Goal: Information Seeking & Learning: Learn about a topic

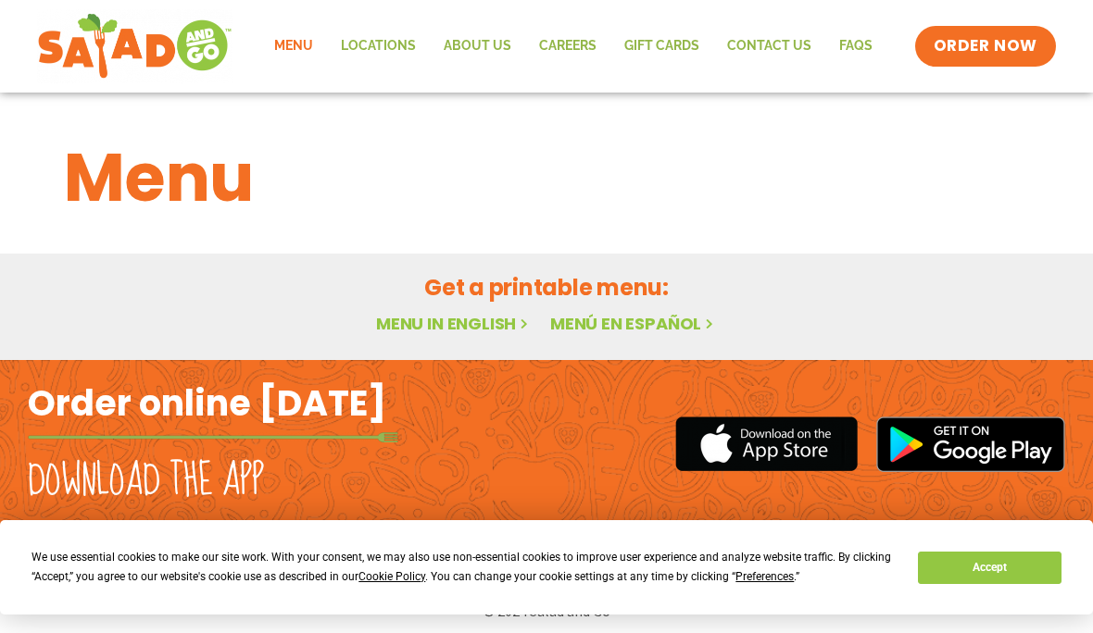
scroll to position [9, 0]
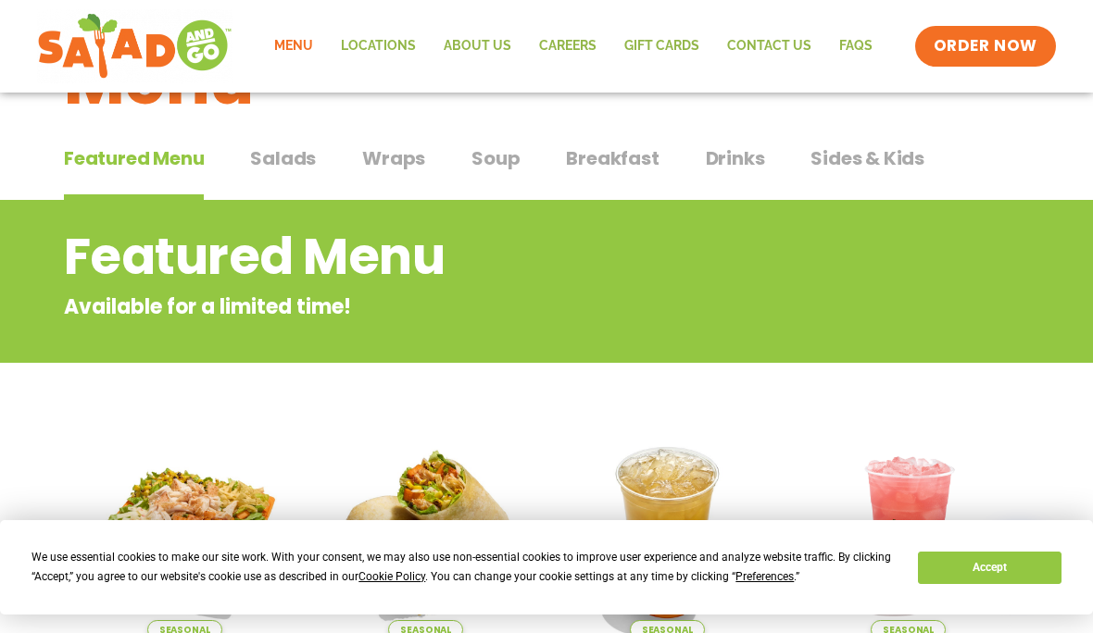
scroll to position [96, 0]
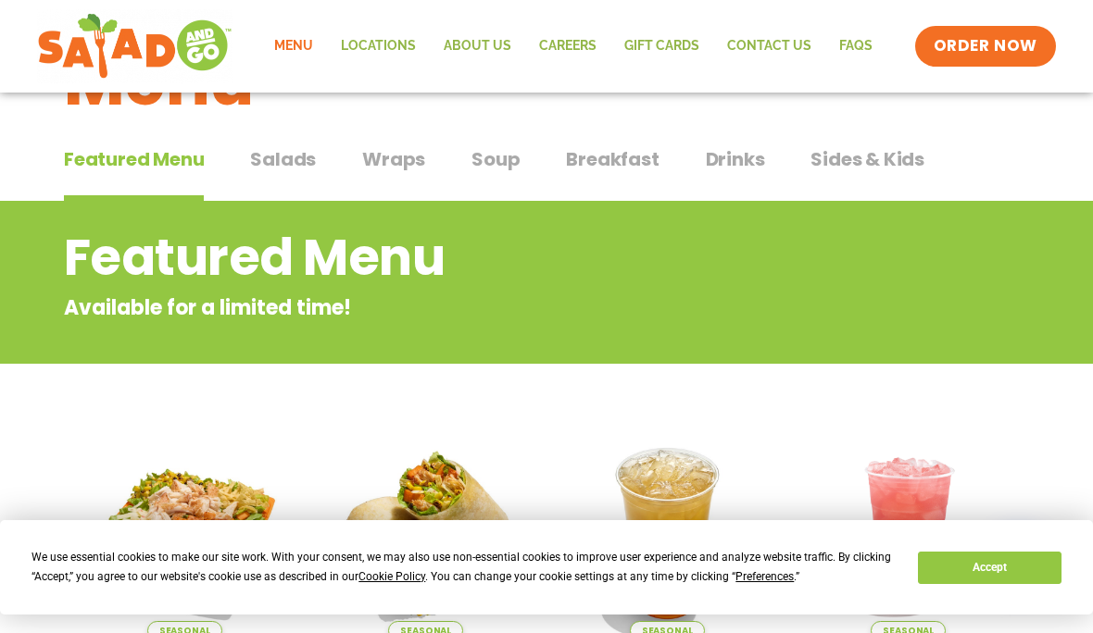
click at [382, 165] on span "Wraps" at bounding box center [393, 159] width 63 height 28
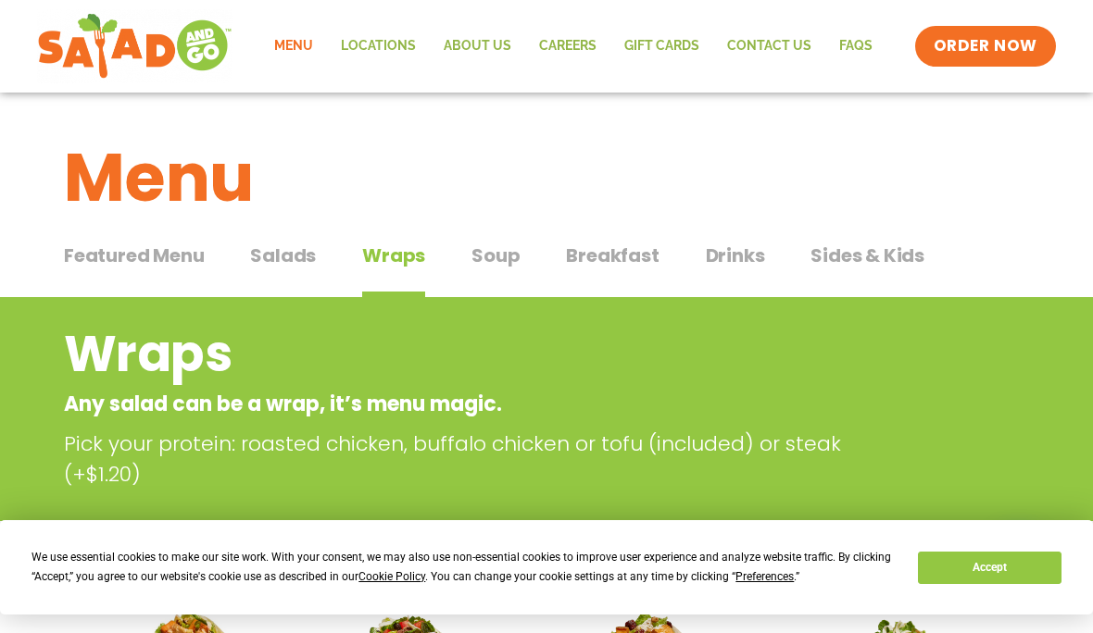
click at [494, 256] on span "Soup" at bounding box center [495, 256] width 48 height 28
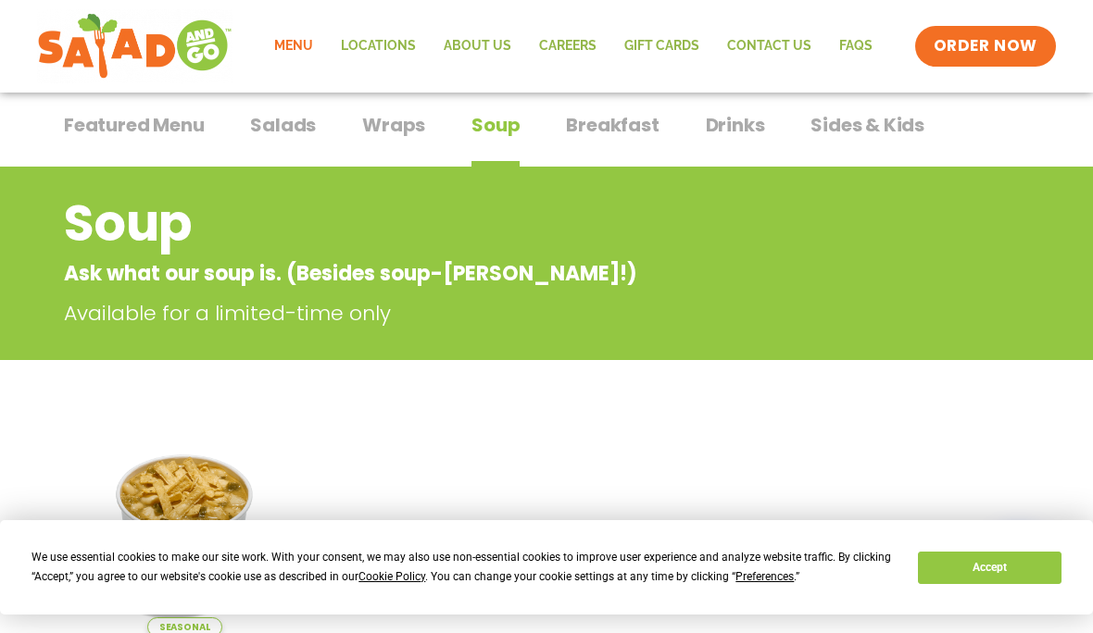
scroll to position [59, 0]
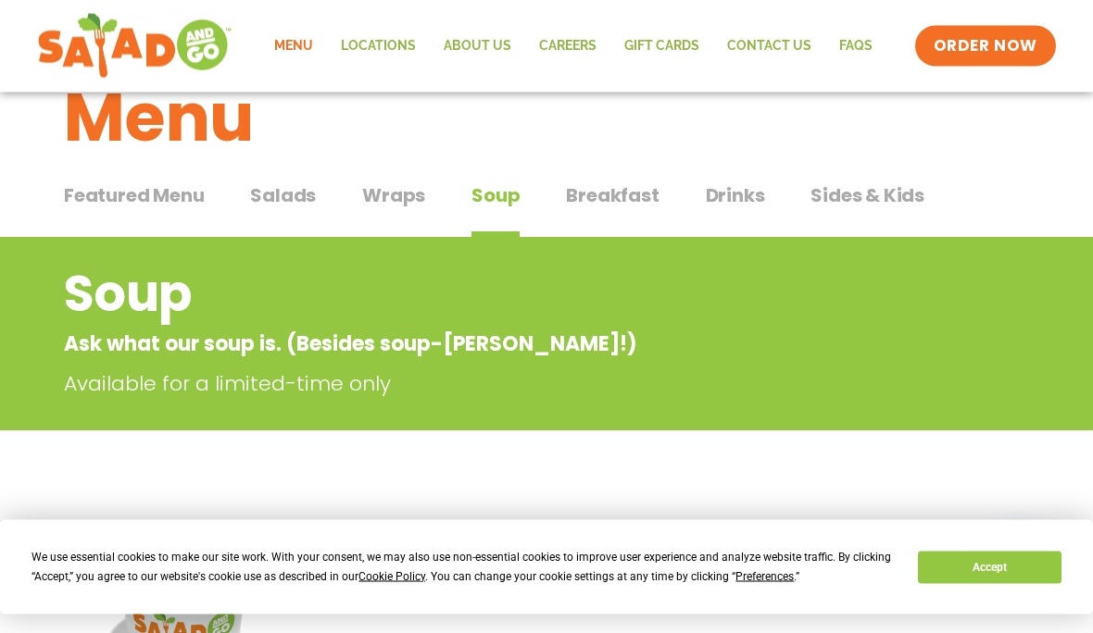
click at [396, 186] on span "Wraps" at bounding box center [393, 196] width 63 height 28
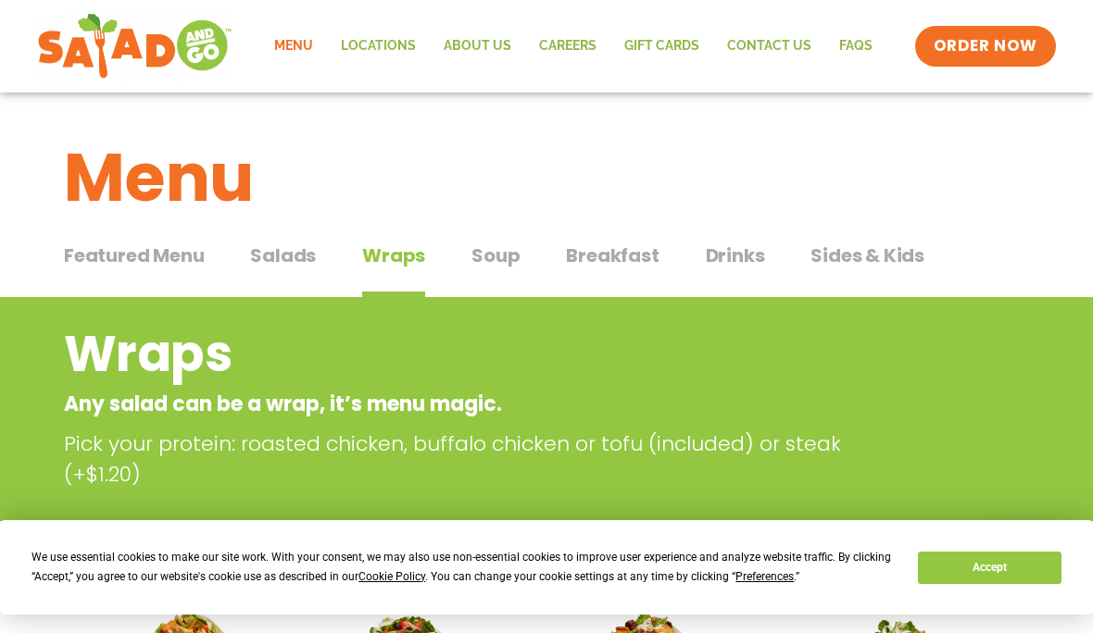
click at [284, 265] on span "Salads" at bounding box center [283, 256] width 66 height 28
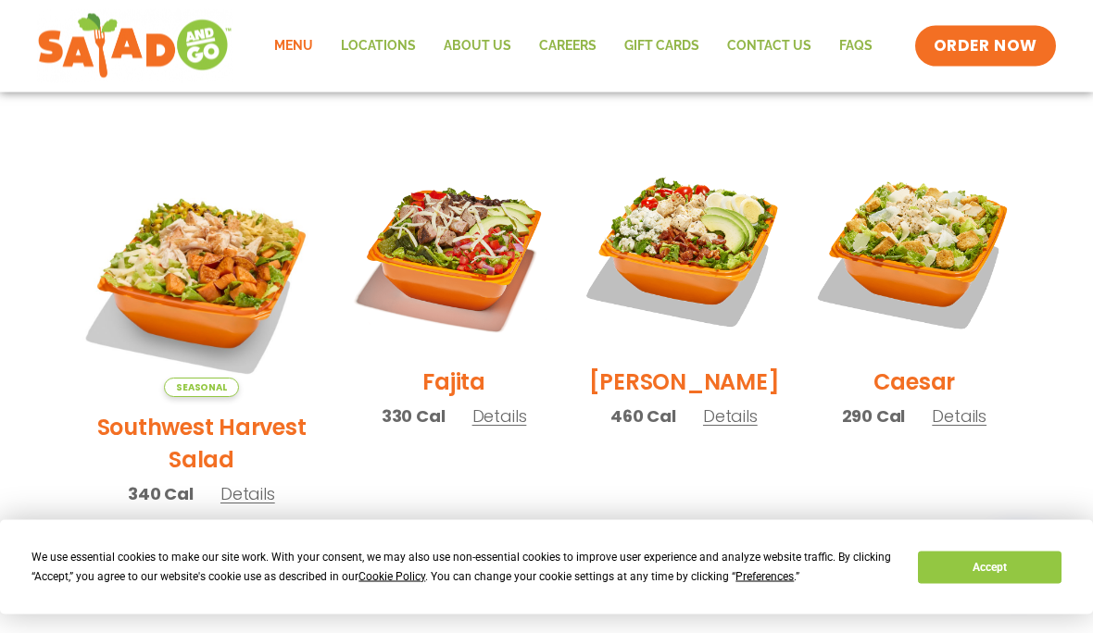
scroll to position [465, 0]
click at [178, 411] on h2 "Southwest Harvest Salad" at bounding box center [201, 443] width 247 height 65
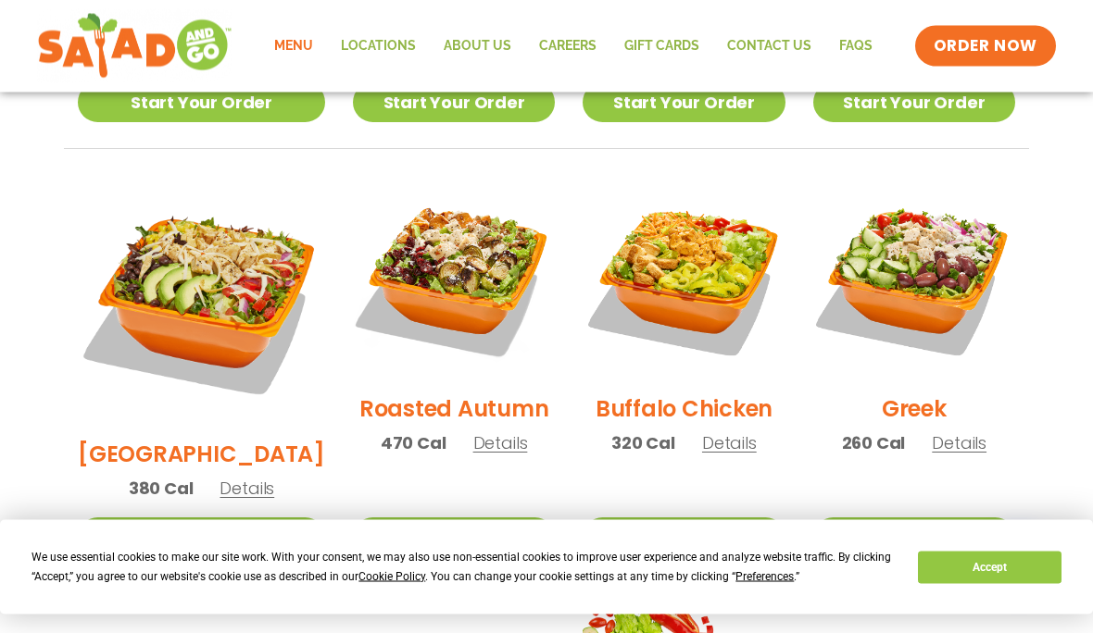
scroll to position [906, 0]
click at [952, 431] on span "Details" at bounding box center [958, 442] width 55 height 23
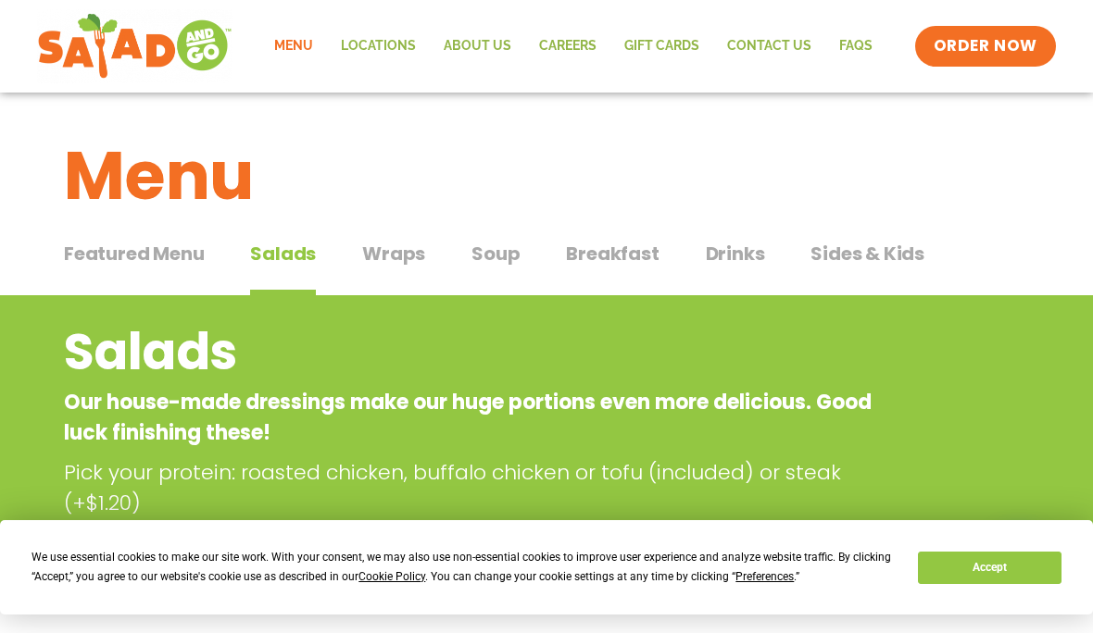
scroll to position [0, 0]
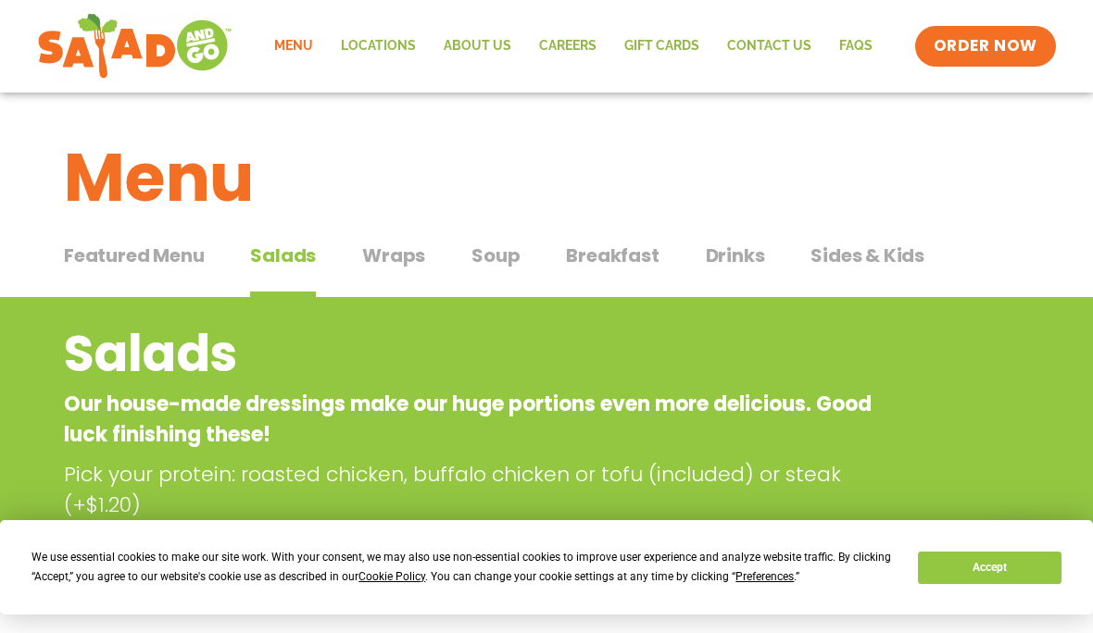
click at [623, 258] on span "Breakfast" at bounding box center [612, 256] width 93 height 28
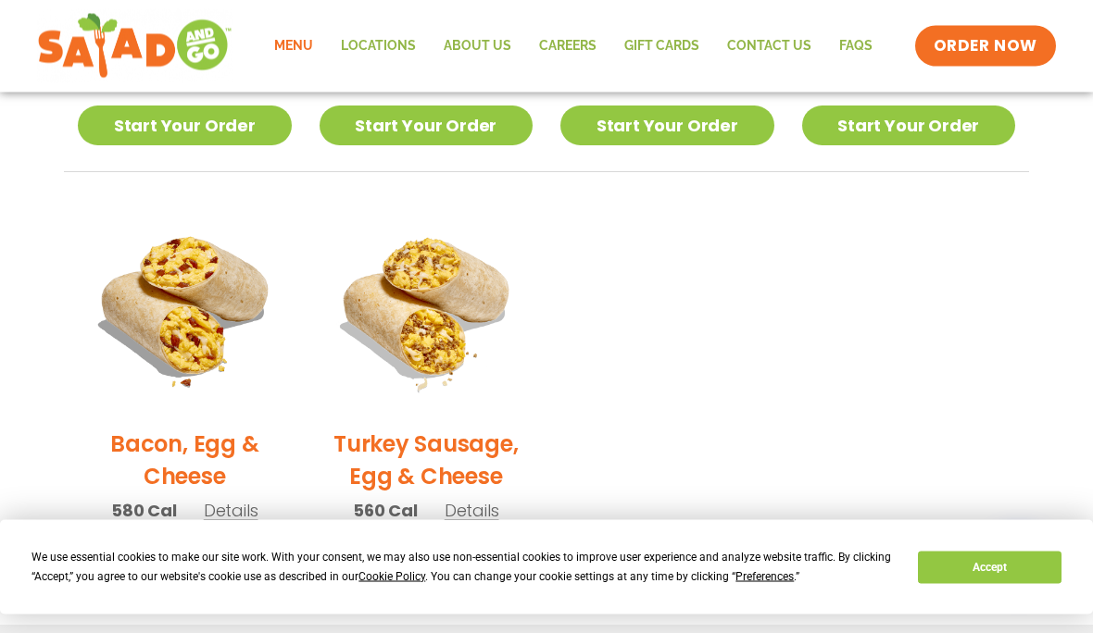
scroll to position [786, 0]
click at [460, 448] on h2 "Turkey Sausage, Egg & Cheese" at bounding box center [426, 460] width 214 height 65
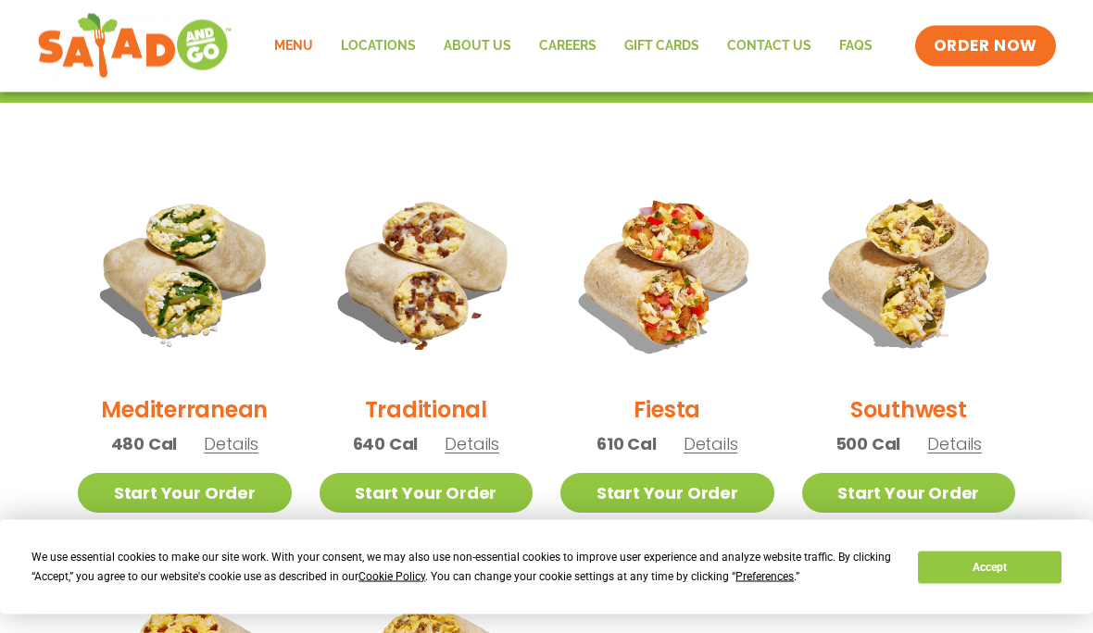
scroll to position [462, 0]
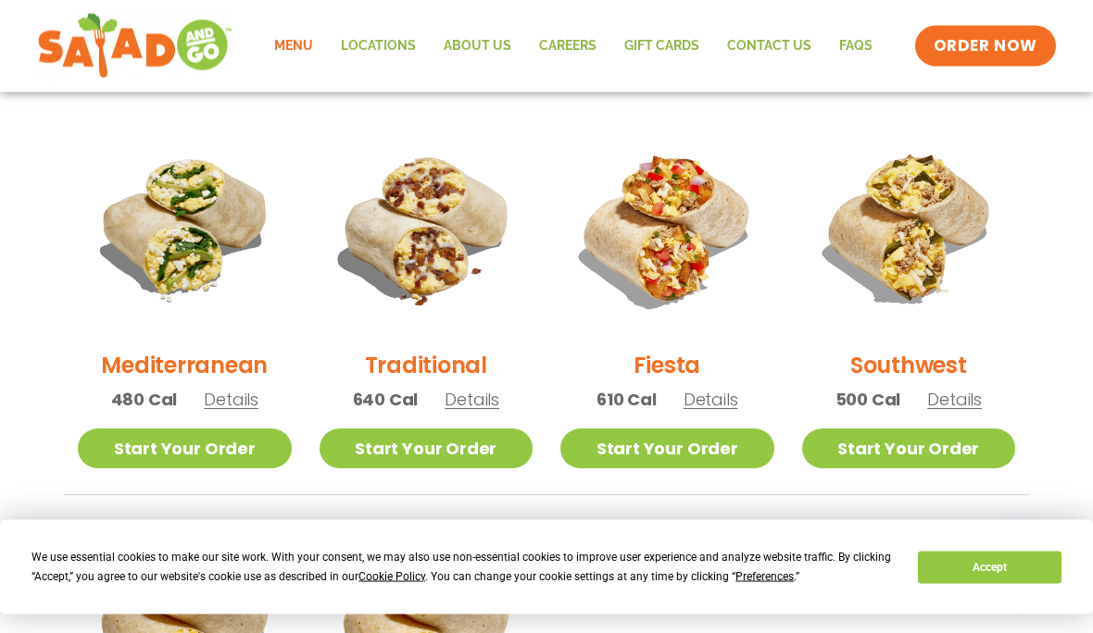
click at [725, 397] on span "Details" at bounding box center [710, 400] width 55 height 23
click at [959, 403] on span "Details" at bounding box center [954, 399] width 55 height 23
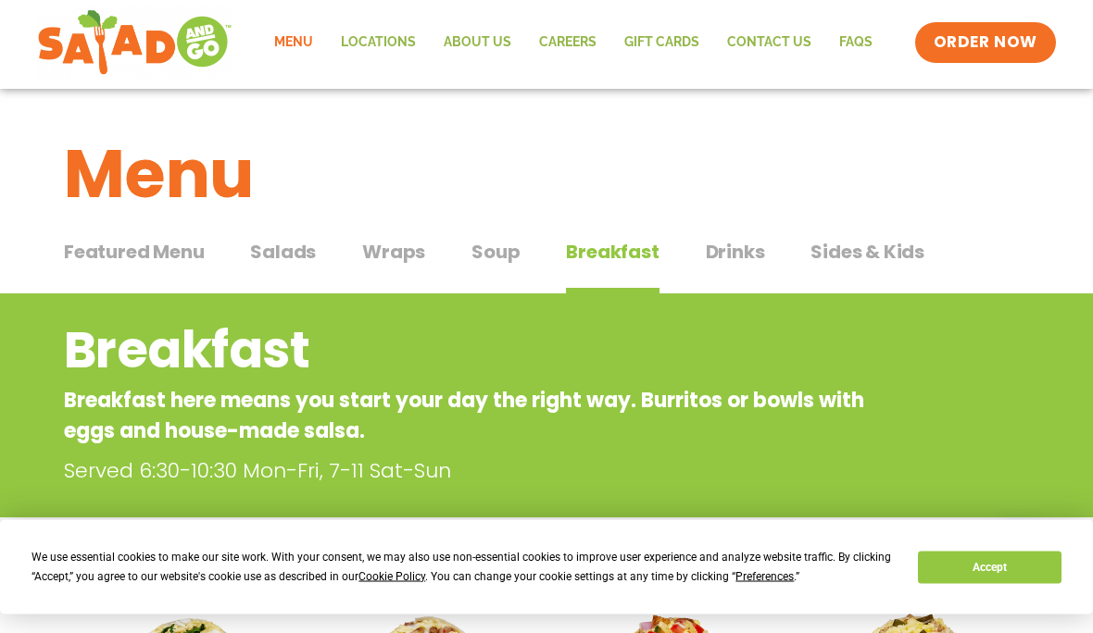
scroll to position [0, 0]
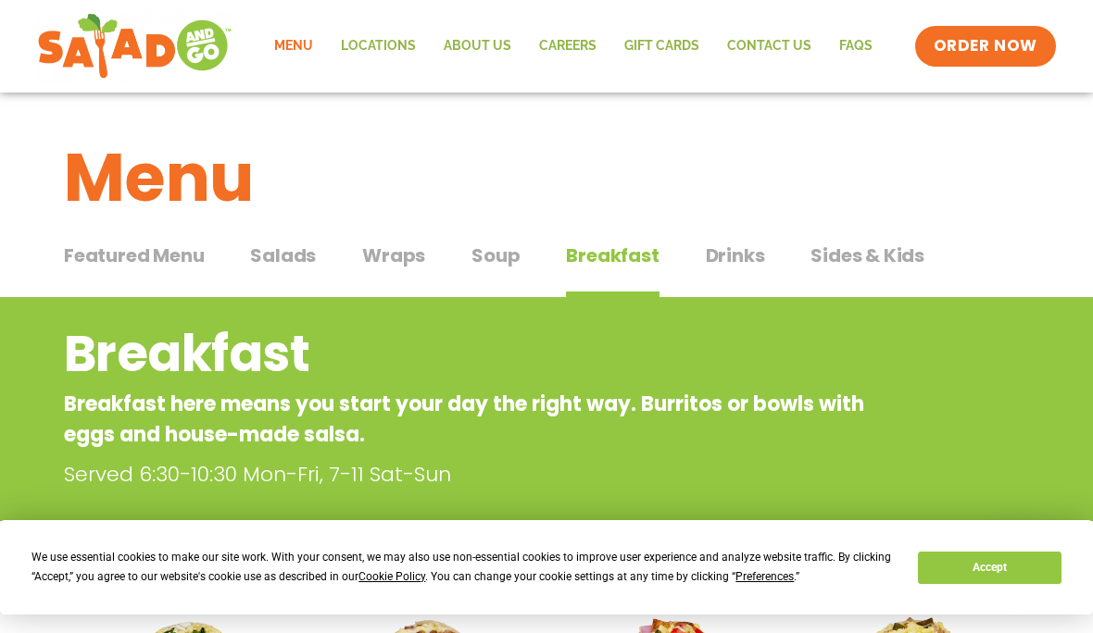
click at [301, 256] on span "Salads" at bounding box center [283, 256] width 66 height 28
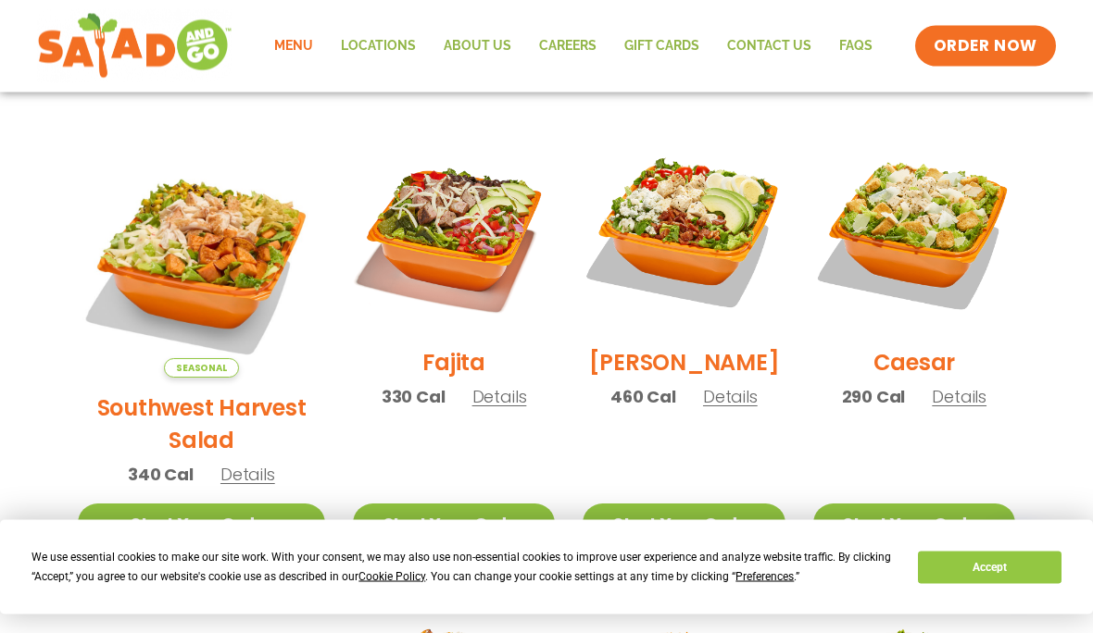
scroll to position [485, 0]
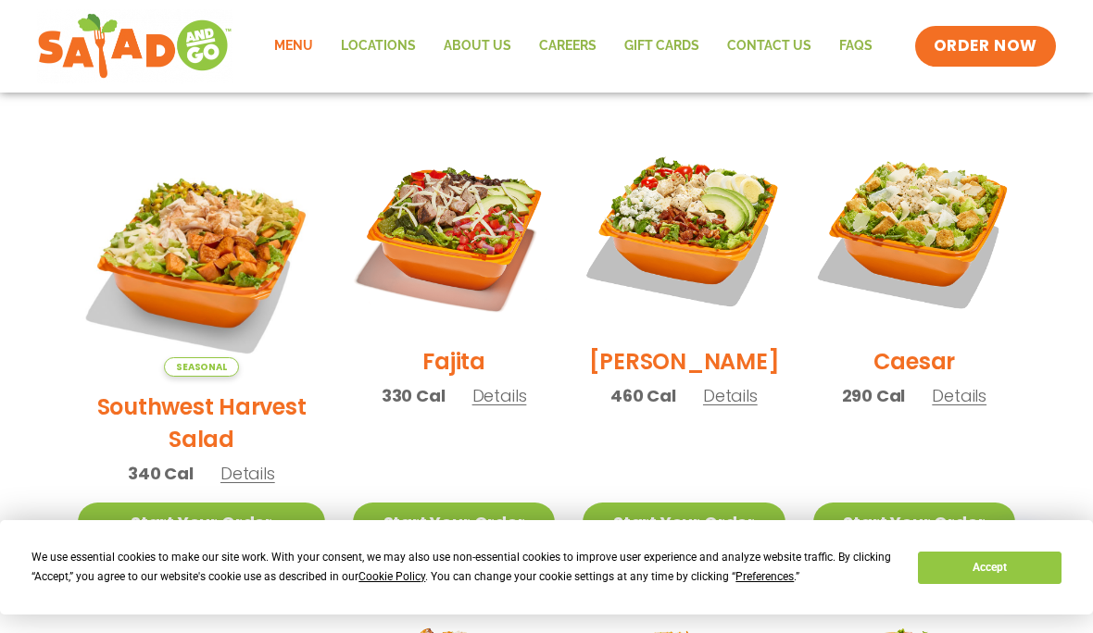
click at [472, 407] on span "Details" at bounding box center [499, 395] width 55 height 23
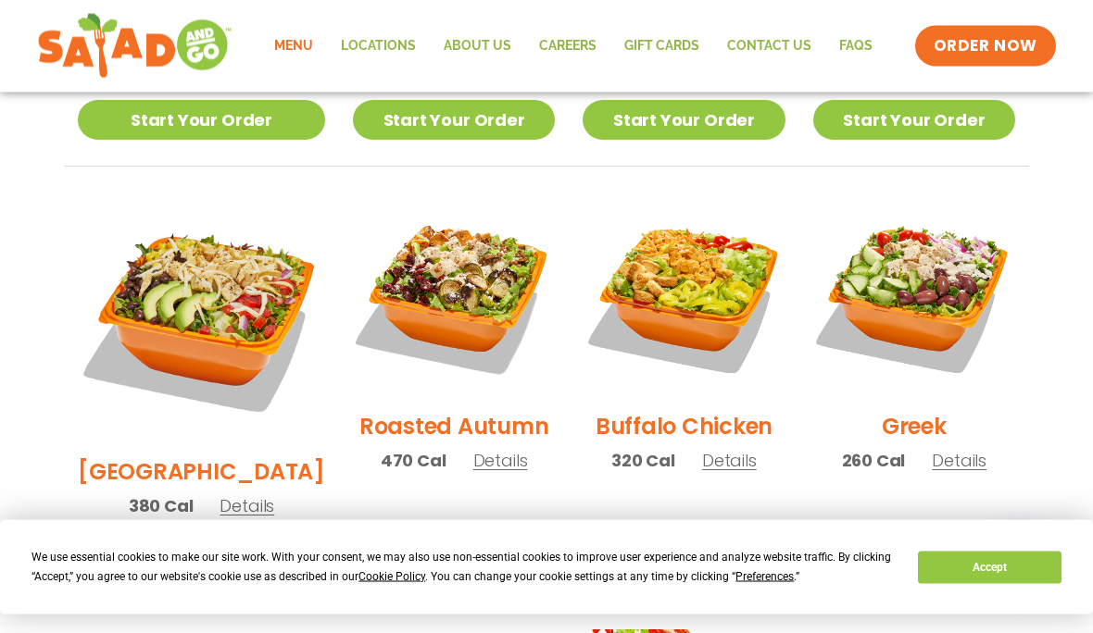
scroll to position [897, 0]
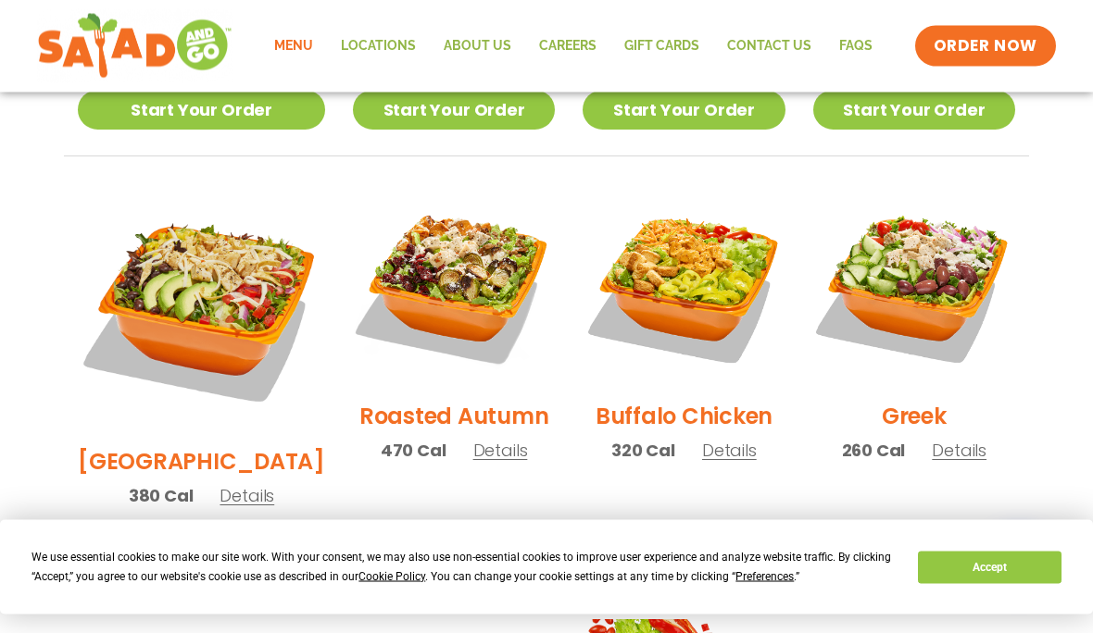
click at [957, 440] on span "Details" at bounding box center [958, 451] width 55 height 23
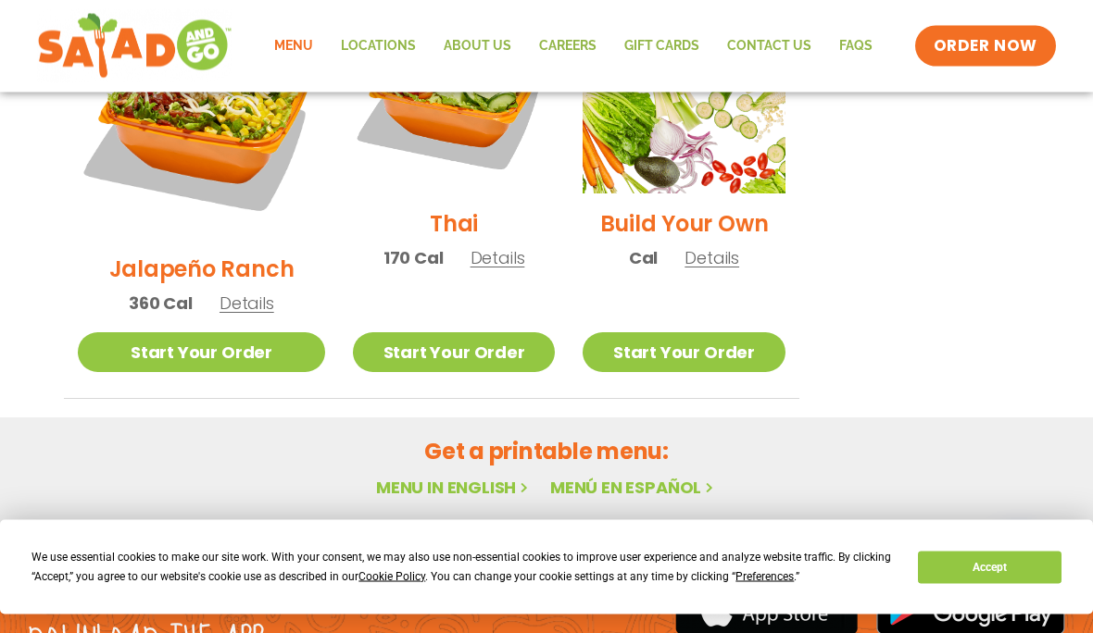
scroll to position [1525, 0]
